Goal: Check status: Check status

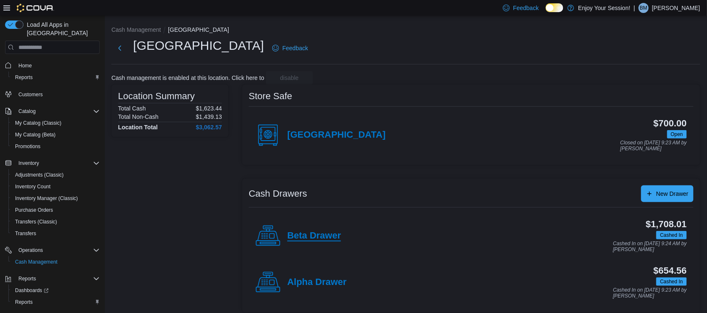
click at [315, 239] on h4 "Beta Drawer" at bounding box center [314, 236] width 54 height 11
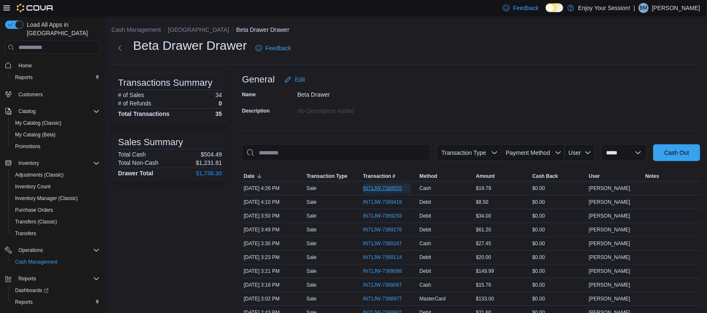
click at [387, 185] on span "IN71JW-7369555" at bounding box center [386, 188] width 47 height 10
click at [174, 28] on button "[GEOGRAPHIC_DATA]" at bounding box center [198, 29] width 61 height 7
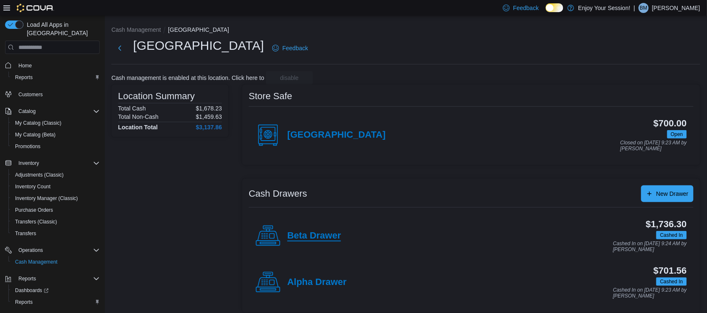
click at [295, 231] on h4 "Beta Drawer" at bounding box center [314, 236] width 54 height 11
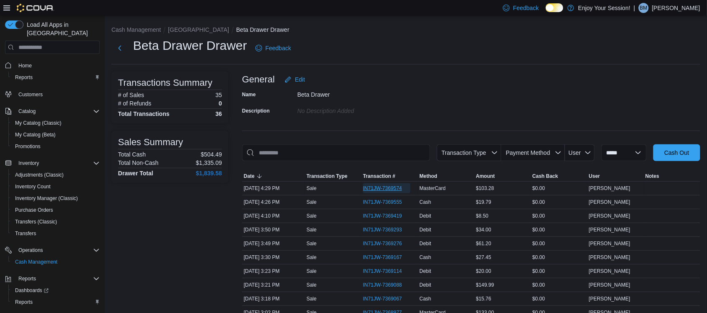
click at [395, 191] on span "IN71JW-7369574" at bounding box center [382, 188] width 39 height 7
click at [183, 26] on li "[GEOGRAPHIC_DATA]" at bounding box center [202, 30] width 68 height 8
click at [181, 28] on button "[GEOGRAPHIC_DATA]" at bounding box center [198, 29] width 61 height 7
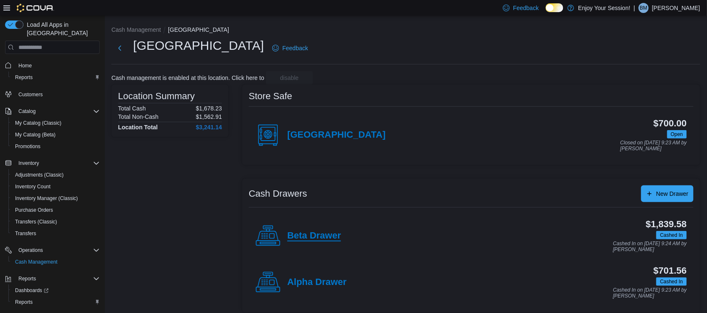
click at [316, 232] on h4 "Beta Drawer" at bounding box center [314, 236] width 54 height 11
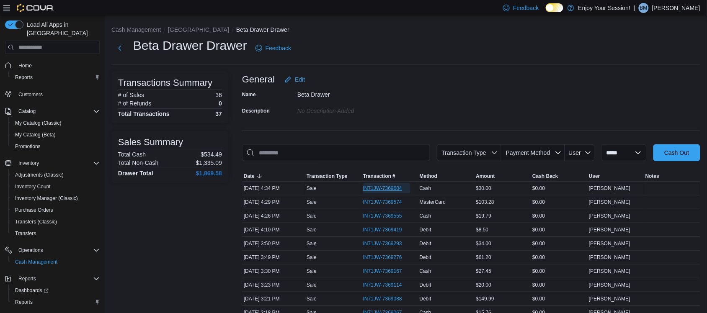
click at [377, 188] on span "IN71JW-7369604" at bounding box center [382, 188] width 39 height 7
click at [179, 28] on button "[GEOGRAPHIC_DATA]" at bounding box center [198, 29] width 61 height 7
